Goal: Transaction & Acquisition: Purchase product/service

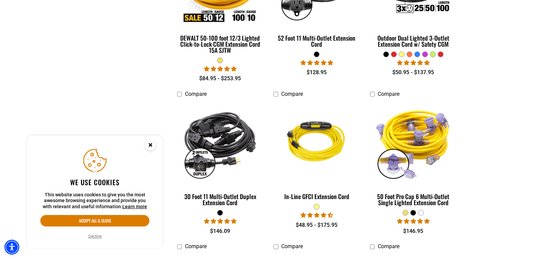
scroll to position [596, 0]
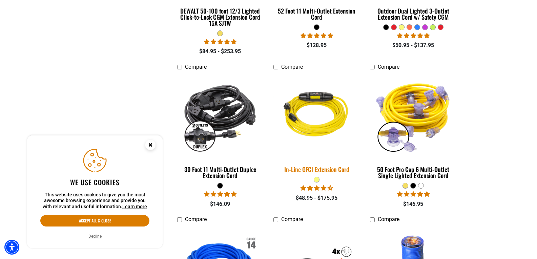
click at [326, 120] on img at bounding box center [316, 115] width 95 height 87
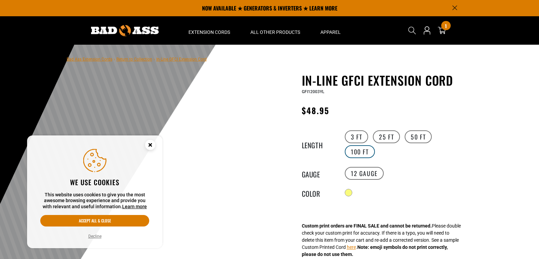
click at [367, 149] on label "100 FT" at bounding box center [360, 151] width 30 height 13
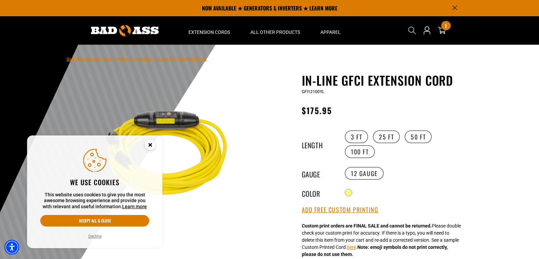
click at [150, 144] on circle "Cookie Consent" at bounding box center [150, 145] width 10 height 10
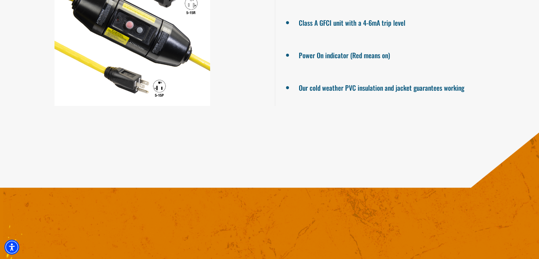
scroll to position [582, 0]
